Goal: Navigation & Orientation: Find specific page/section

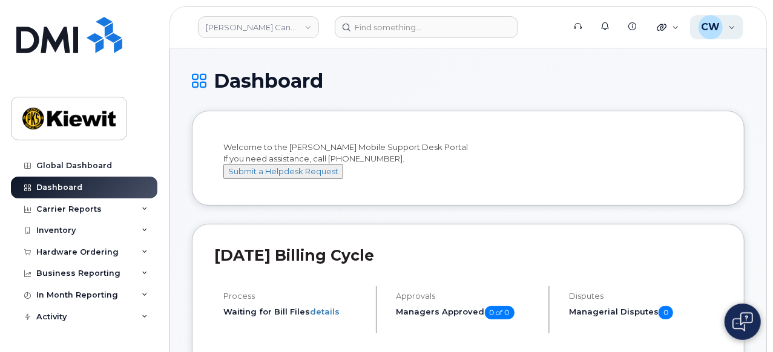
click at [724, 27] on div "CW [PERSON_NAME] Wireless Admin" at bounding box center [717, 27] width 54 height 24
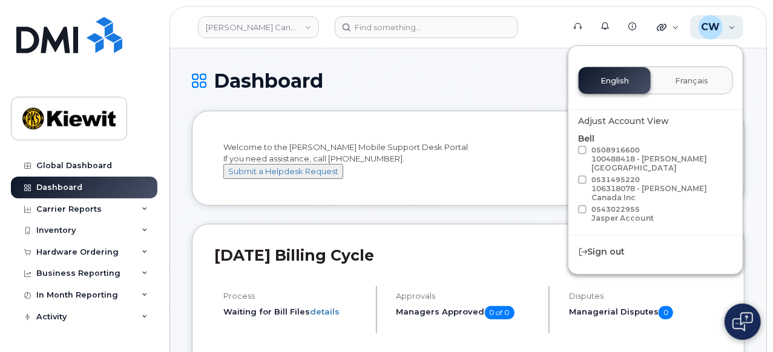
click at [724, 27] on div "CW [PERSON_NAME] Wireless Admin" at bounding box center [717, 27] width 54 height 24
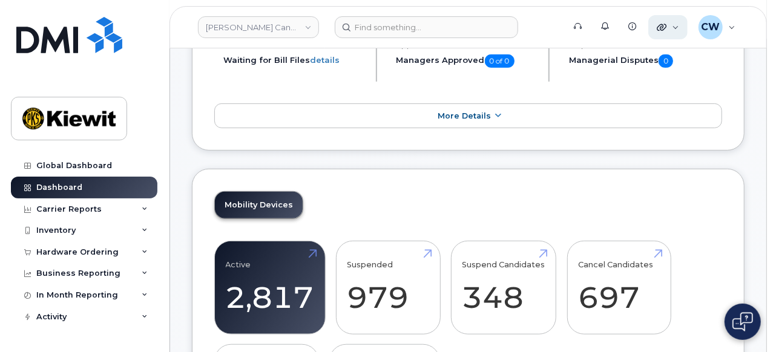
scroll to position [335, 0]
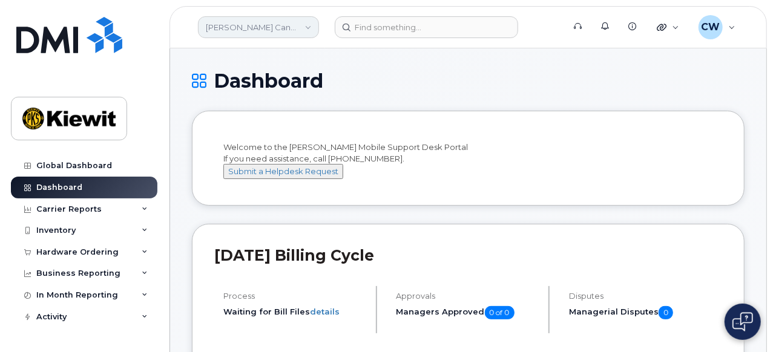
click at [285, 26] on link "[PERSON_NAME] Canada Inc" at bounding box center [258, 27] width 121 height 22
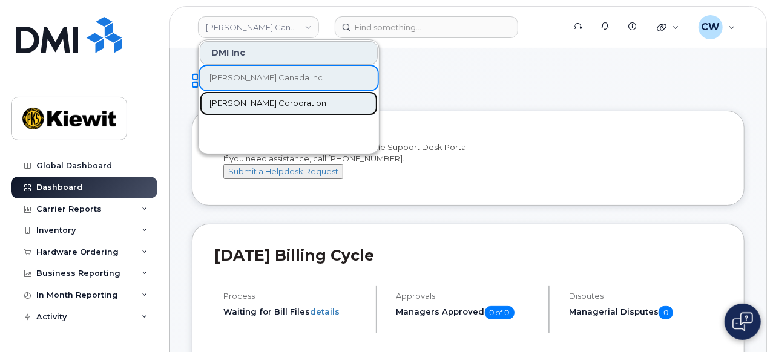
click at [295, 102] on link "Kiewit Corporation" at bounding box center [289, 103] width 178 height 24
